Goal: Transaction & Acquisition: Book appointment/travel/reservation

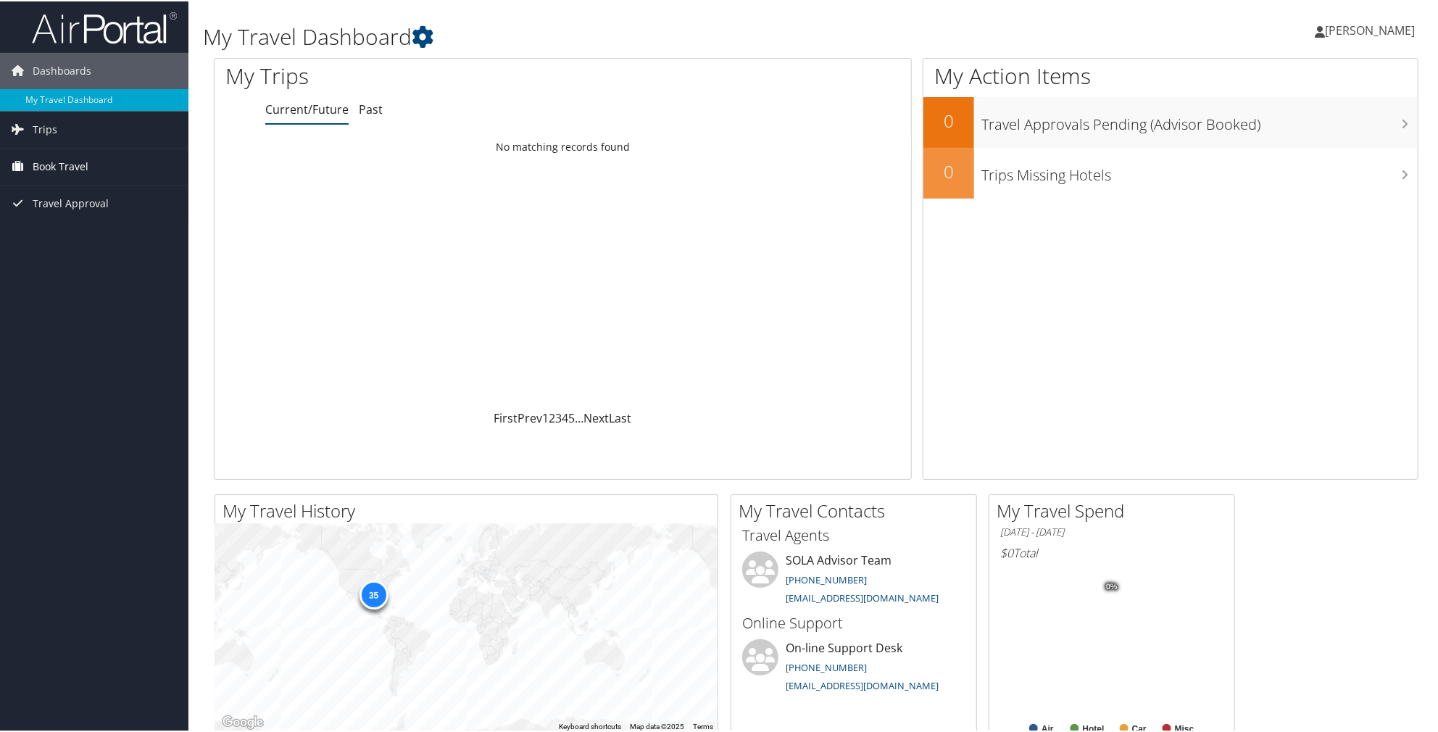
drag, startPoint x: 45, startPoint y: 154, endPoint x: 45, endPoint y: 162, distance: 8.0
click at [45, 154] on span "Book Travel" at bounding box center [61, 165] width 56 height 36
click at [98, 216] on link "Book/Manage Online Trips" at bounding box center [94, 216] width 188 height 22
